Goal: Task Accomplishment & Management: Complete application form

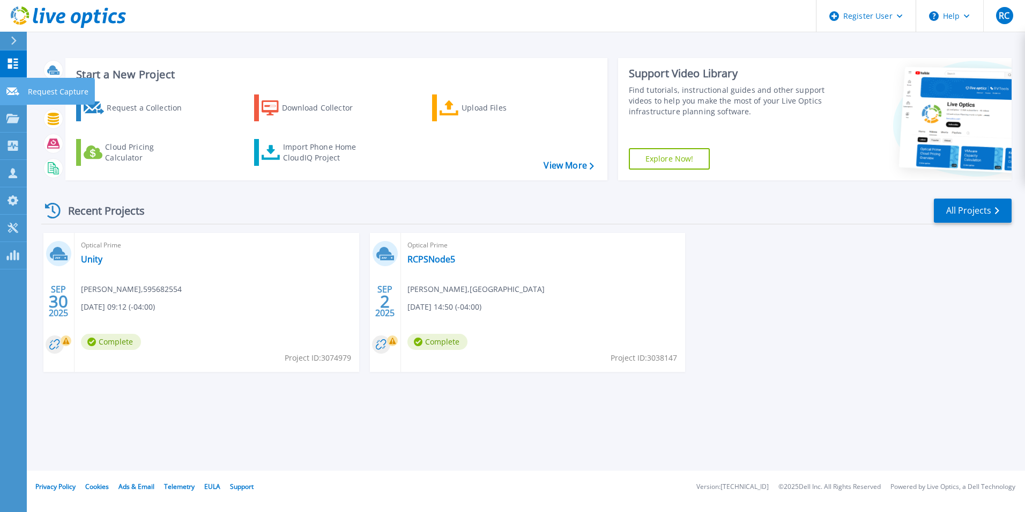
click at [25, 92] on link "Request Capture Request Capture" at bounding box center [13, 91] width 27 height 27
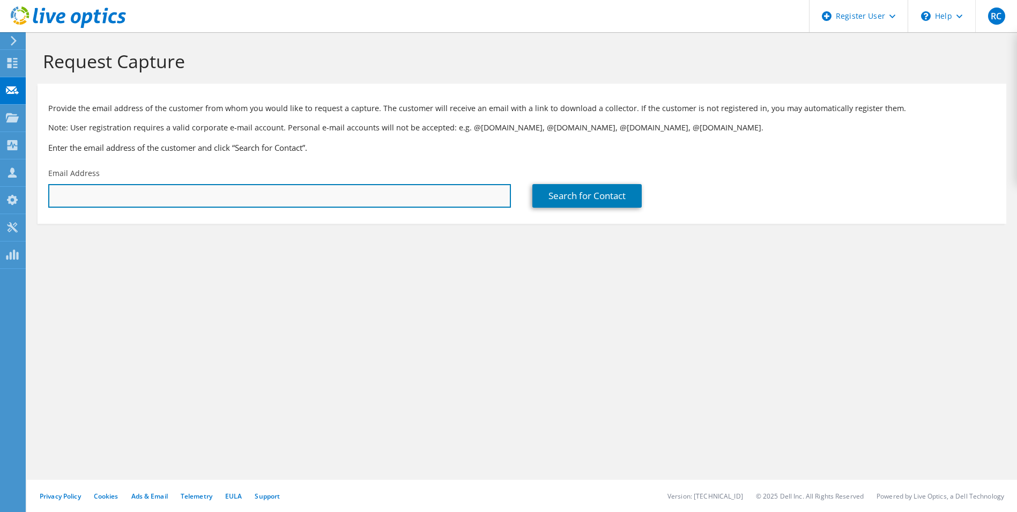
click at [120, 191] on input "text" at bounding box center [279, 196] width 463 height 24
paste input "[EMAIL_ADDRESS][DOMAIN_NAME]"
type input "[EMAIL_ADDRESS][DOMAIN_NAME]"
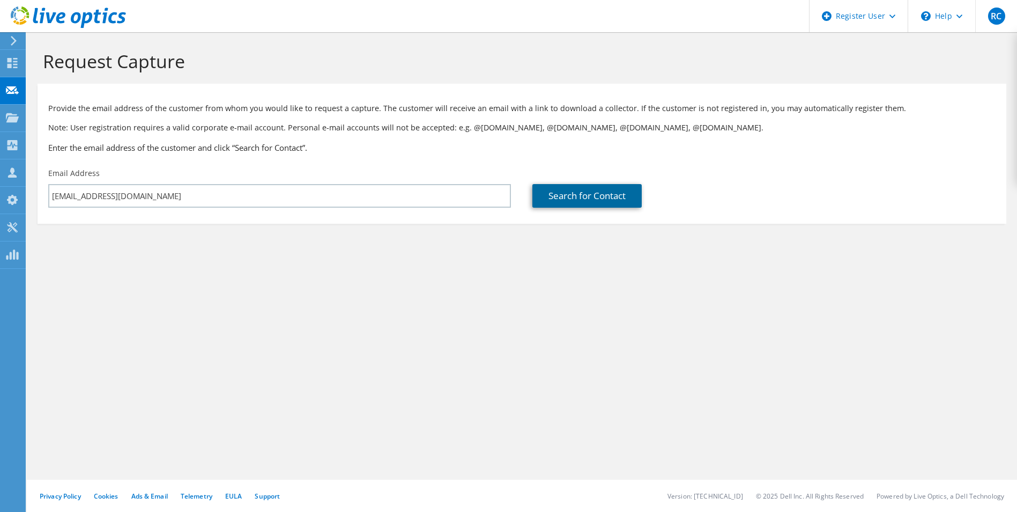
click at [554, 198] on link "Search for Contact" at bounding box center [587, 196] width 109 height 24
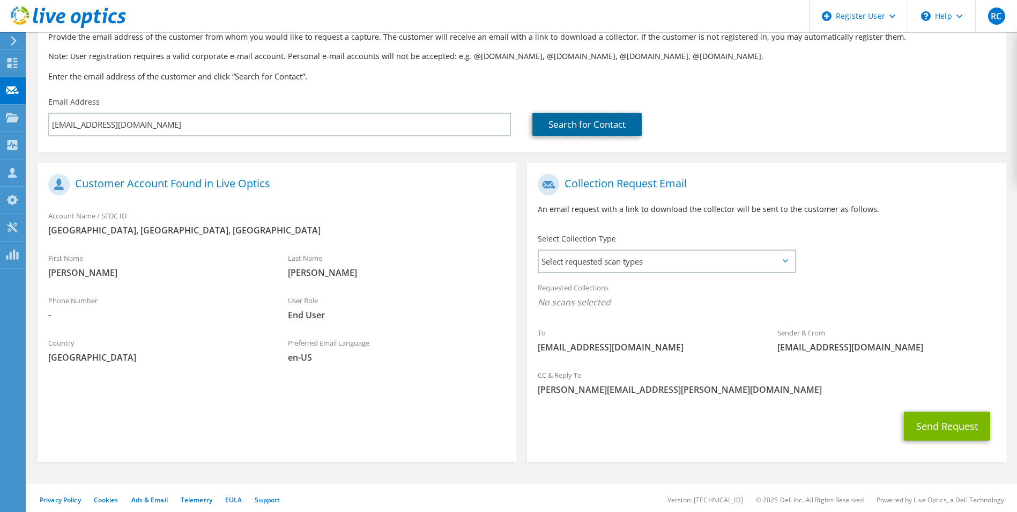
scroll to position [75, 0]
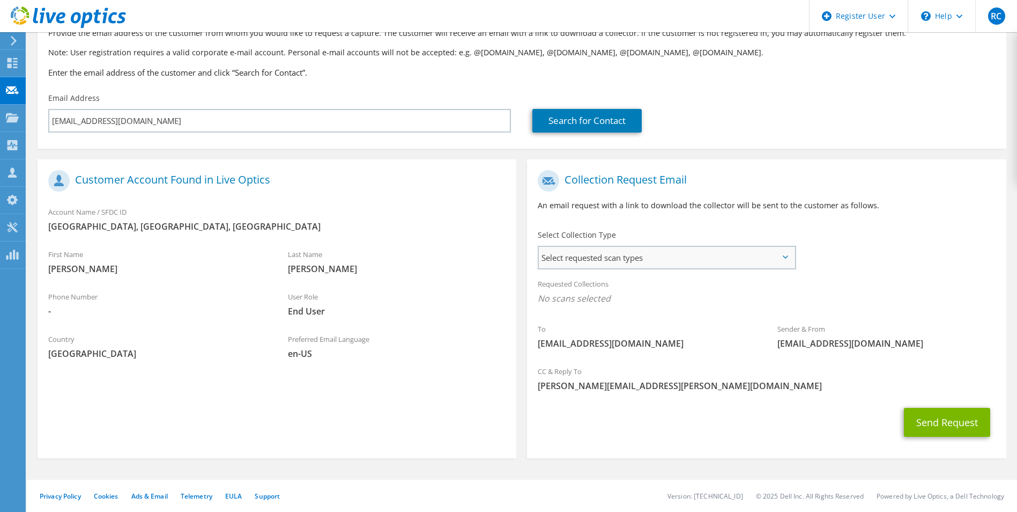
click at [700, 255] on span "Select requested scan types" at bounding box center [666, 257] width 255 height 21
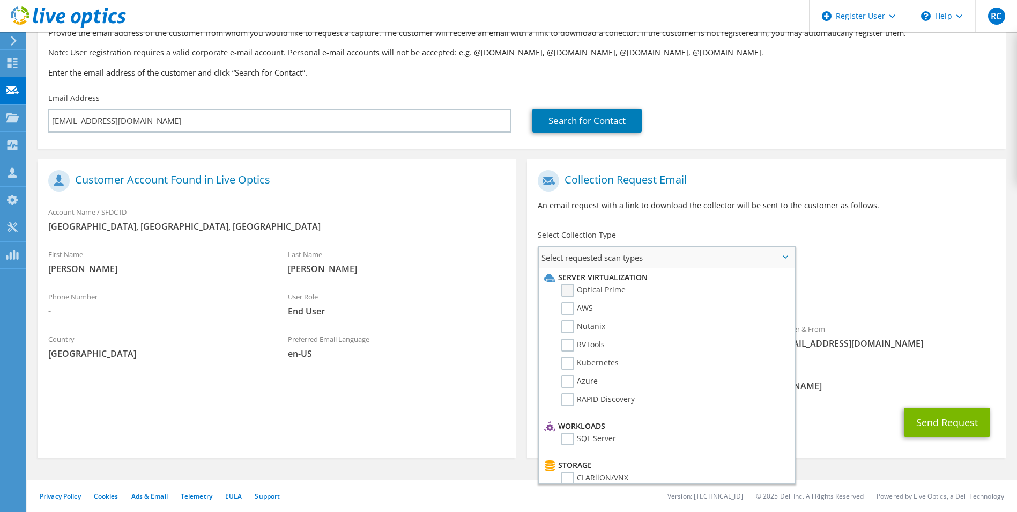
click at [565, 287] on label "Optical Prime" at bounding box center [594, 290] width 64 height 13
click at [0, 0] on input "Optical Prime" at bounding box center [0, 0] width 0 height 0
click at [867, 248] on div "To mstover@rcs.rome.ga.us Sender & From liveoptics@liveoptics.com" at bounding box center [766, 264] width 479 height 198
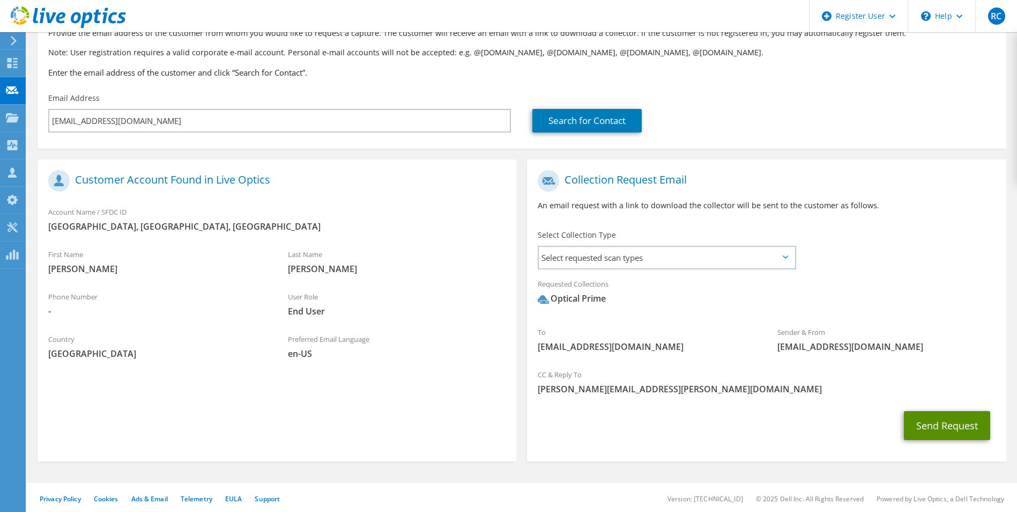
click at [927, 415] on button "Send Request" at bounding box center [947, 425] width 86 height 29
